Goal: Communication & Community: Ask a question

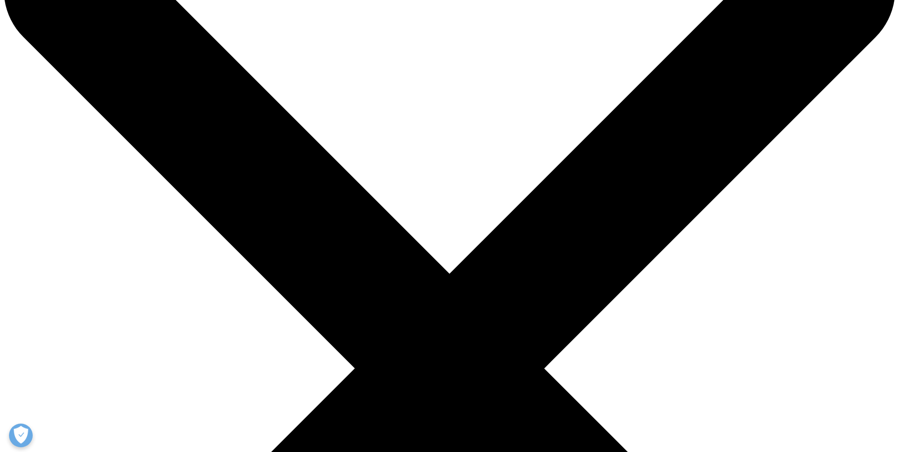
scroll to position [95, 0]
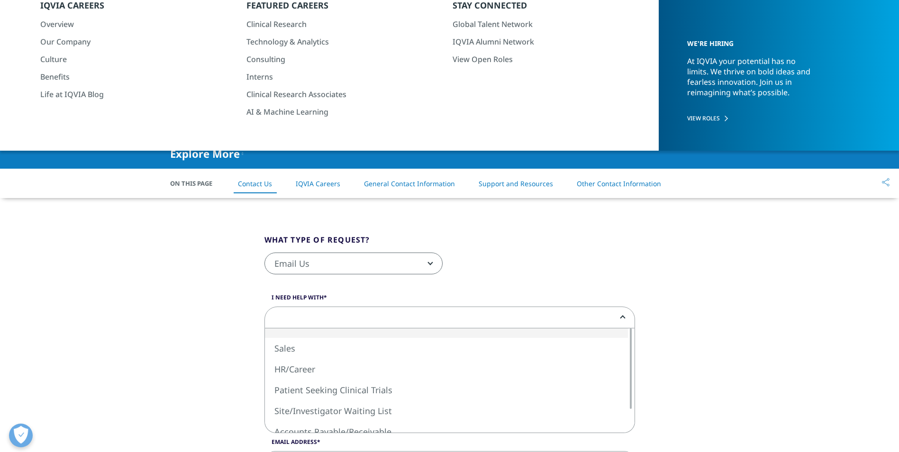
click at [620, 317] on b at bounding box center [620, 317] width 0 height 0
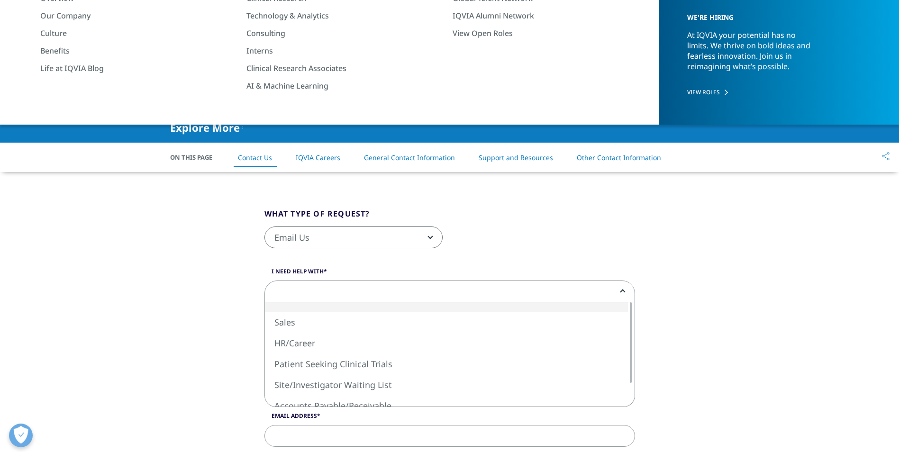
scroll to position [142, 0]
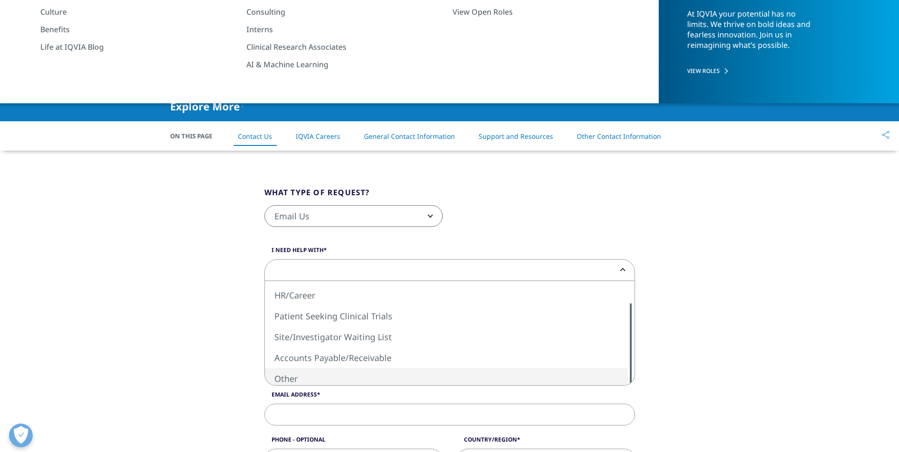
click at [404, 373] on div "Sales HR/Career Patient Seeking Clinical Trials Site/Investigator Waiting List …" at bounding box center [449, 333] width 369 height 104
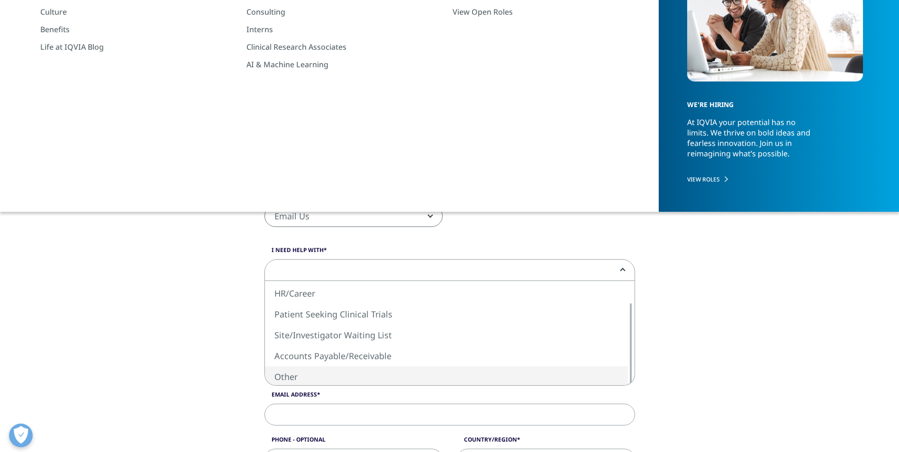
select select "Other"
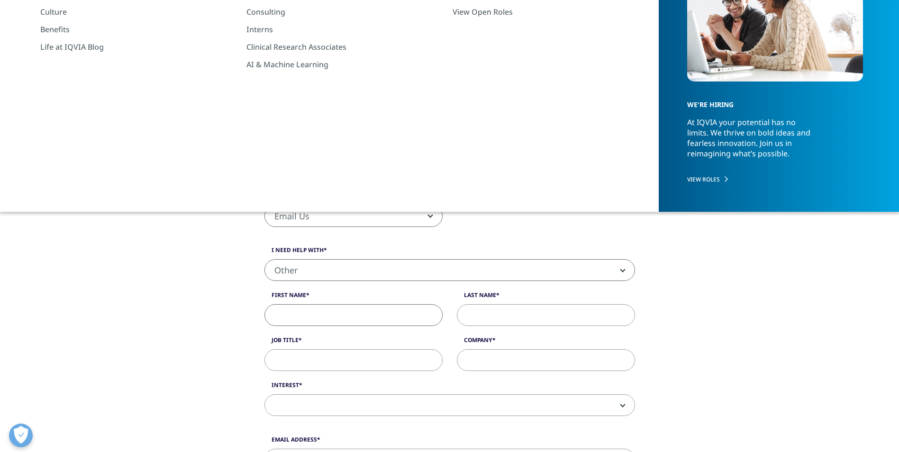
click at [309, 317] on input "First Name" at bounding box center [353, 315] width 178 height 22
type input "[PERSON_NAME]"
click at [491, 313] on input "Last Name" at bounding box center [546, 315] width 178 height 22
type input "[PERSON_NAME]"
click at [295, 361] on input "Job Title" at bounding box center [353, 360] width 178 height 22
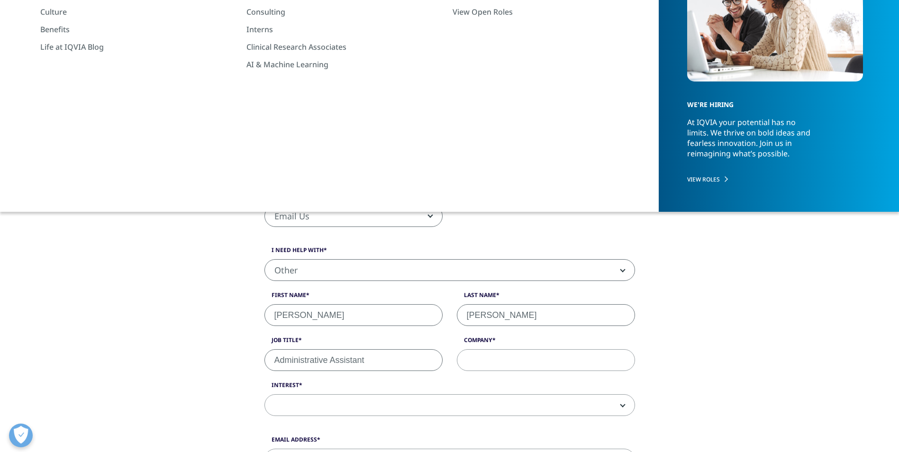
type input "Administrative Assistant"
click at [480, 360] on input "Company" at bounding box center [546, 360] width 178 height 22
type input "Lægerne [STREET_ADDRESS]"
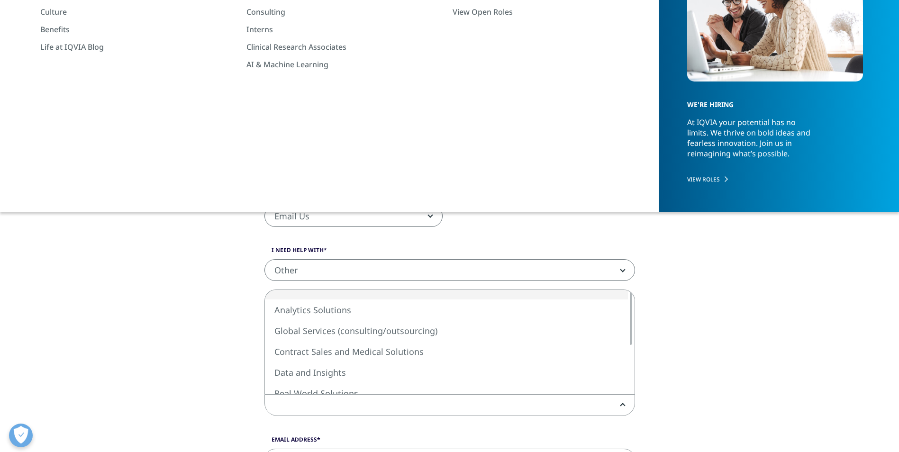
click at [620, 406] on span at bounding box center [449, 405] width 370 height 22
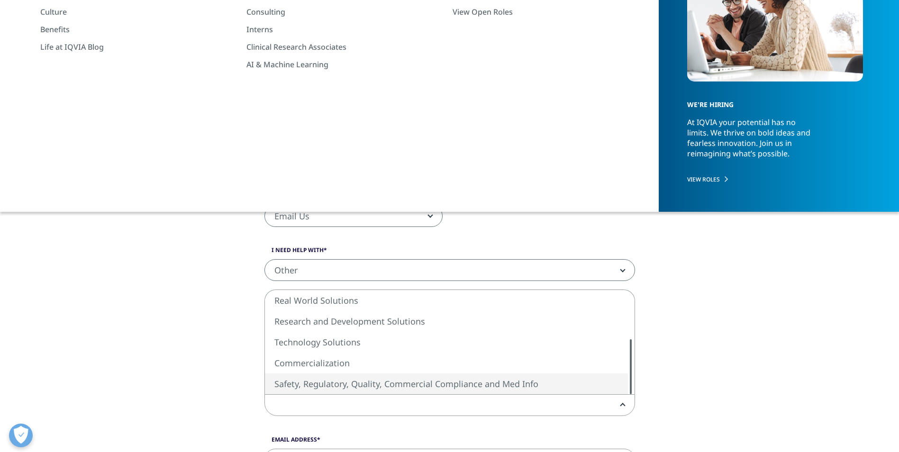
click at [620, 385] on div "Analytics Solutions Global Services (consulting/outsourcing) Contract Sales and…" at bounding box center [449, 342] width 369 height 104
select select "Safety Regulatory Quality Commercial Compliance"
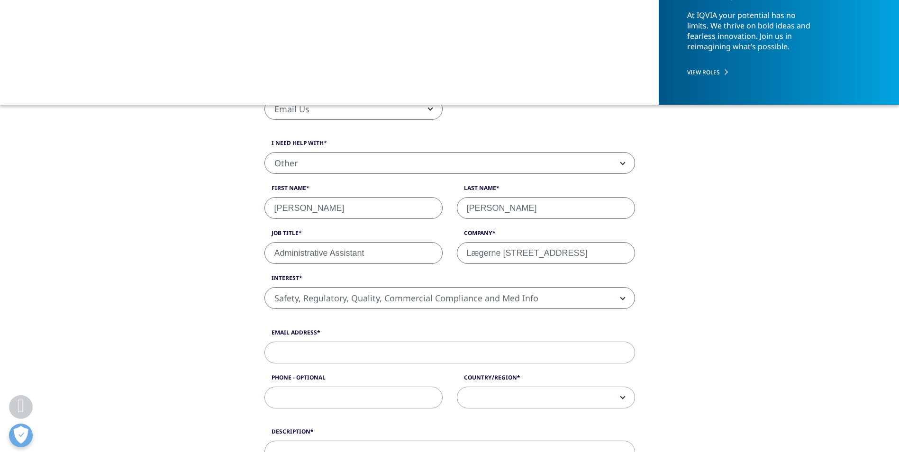
scroll to position [284, 0]
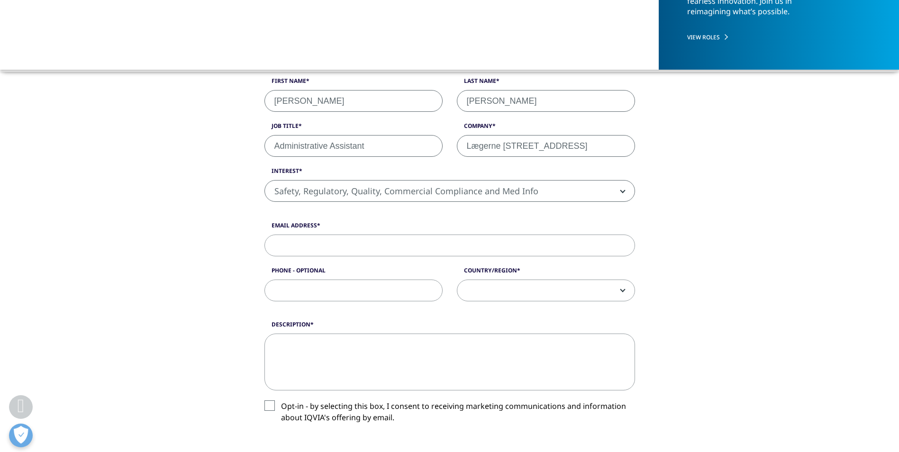
click at [281, 240] on input "Email Address" at bounding box center [449, 245] width 370 height 22
type input "[EMAIL_ADDRESS][DOMAIN_NAME]"
type input "32841340"
select select "Denmark"
click at [278, 341] on textarea "Description" at bounding box center [449, 361] width 370 height 57
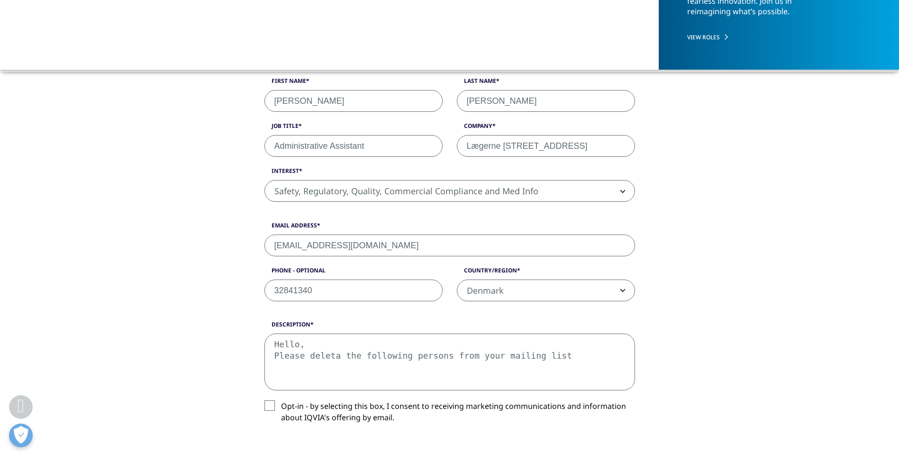
click at [331, 356] on textarea "Hello, Please deleta the following persons from your mailing list" at bounding box center [449, 361] width 370 height 57
click at [547, 354] on textarea "Hello, Please delete the following persons from your mailing list" at bounding box center [449, 361] width 370 height 57
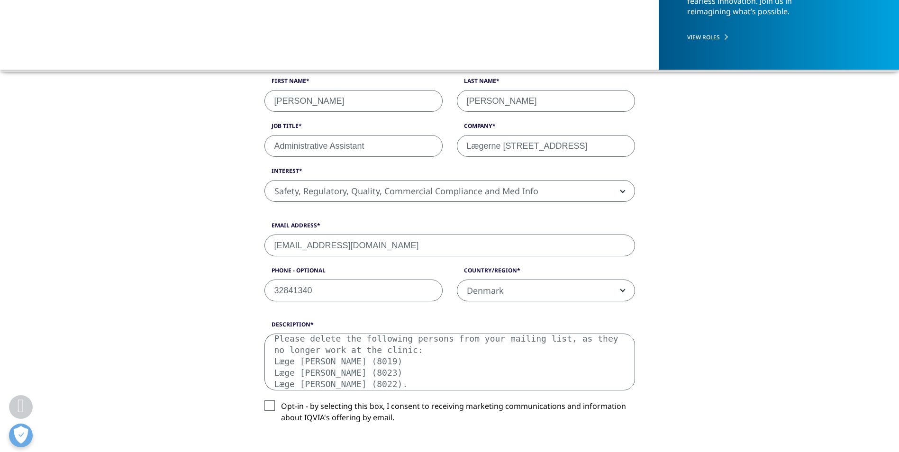
click at [401, 339] on textarea "Hello, Please delete the following persons from your mailing list, as they no l…" at bounding box center [449, 361] width 370 height 57
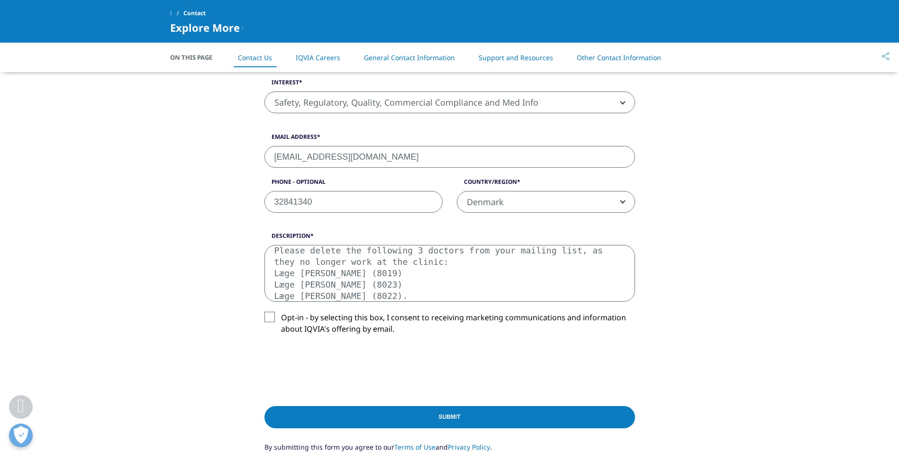
scroll to position [379, 0]
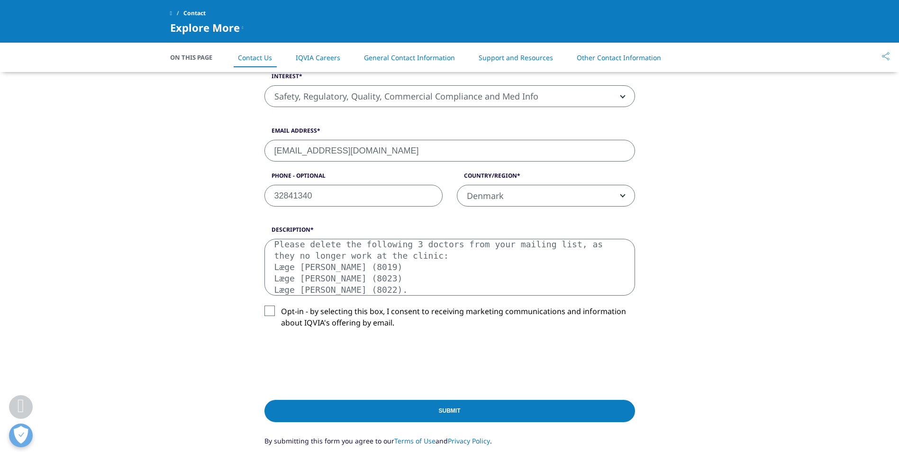
click at [277, 245] on textarea "Hello, Please delete the following 3 doctors from your mailing list, as they no…" at bounding box center [449, 267] width 370 height 57
click at [554, 245] on textarea "Hello, Dear STADA NORDIC / iqvia sOLUTIONS Norvay A/S Please delete the followi…" at bounding box center [449, 267] width 370 height 57
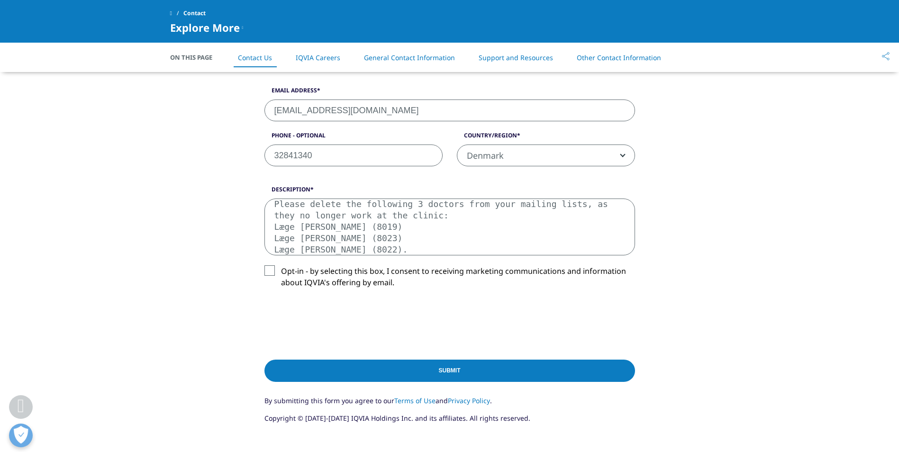
scroll to position [474, 0]
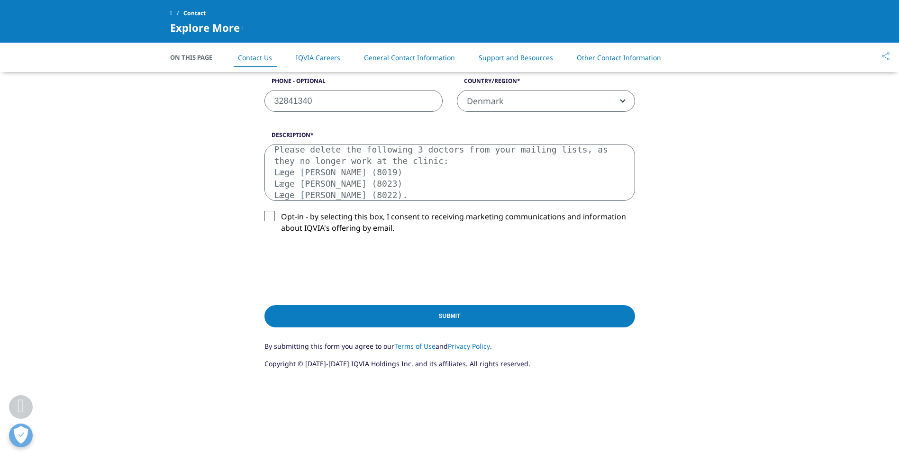
click at [425, 198] on textarea "Hello, Dear STADA NORDIC / iqvia sOLUTIONS Norvay A/S Please delete the followi…" at bounding box center [449, 172] width 370 height 57
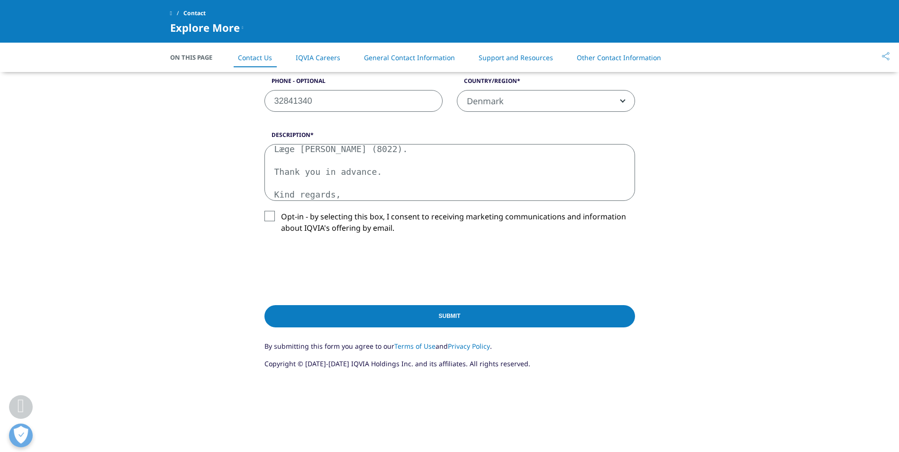
scroll to position [85, 0]
type textarea "Hello, Dear STADA NORDIC / iqvia sOLUTIONS Norvay A/S Please delete the followi…"
click at [472, 313] on input "Submit" at bounding box center [449, 316] width 370 height 22
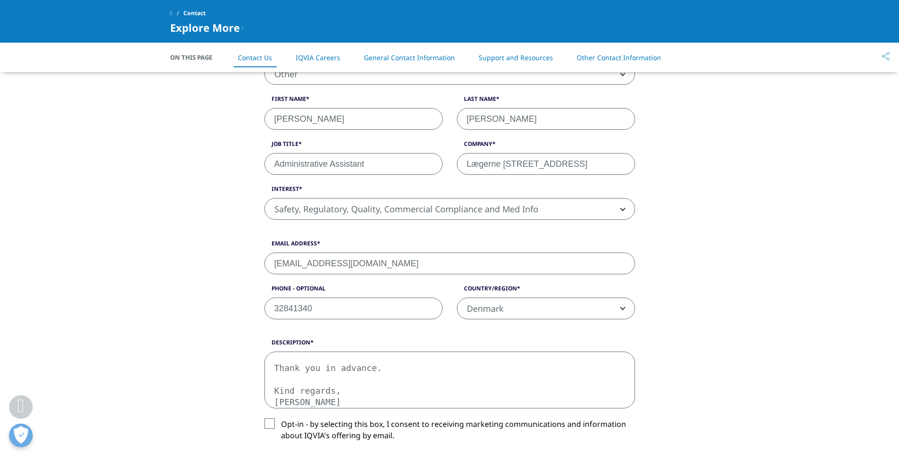
scroll to position [257, 0]
